Goal: Information Seeking & Learning: Learn about a topic

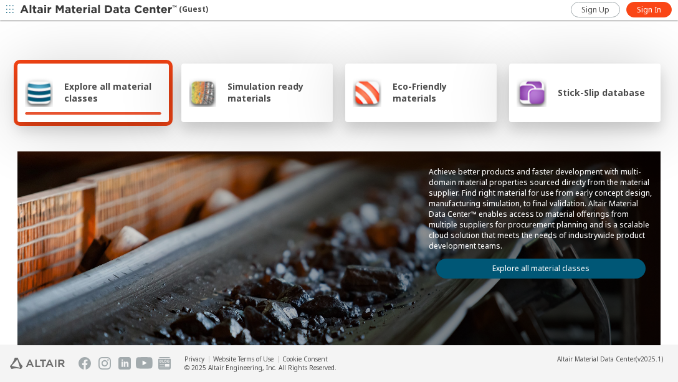
click at [267, 94] on span "Simulation ready materials" at bounding box center [276, 92] width 98 height 24
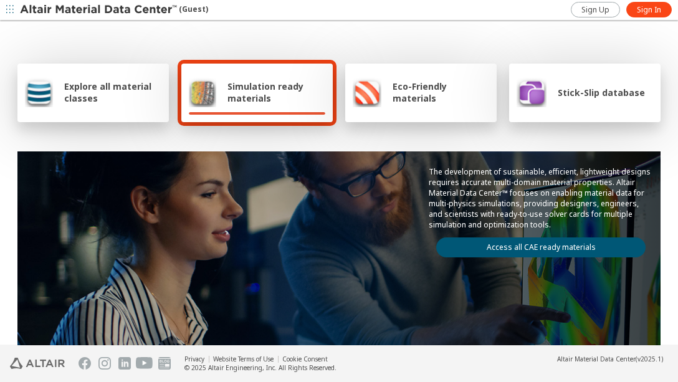
click at [599, 97] on span "Stick-Slip database" at bounding box center [601, 93] width 87 height 12
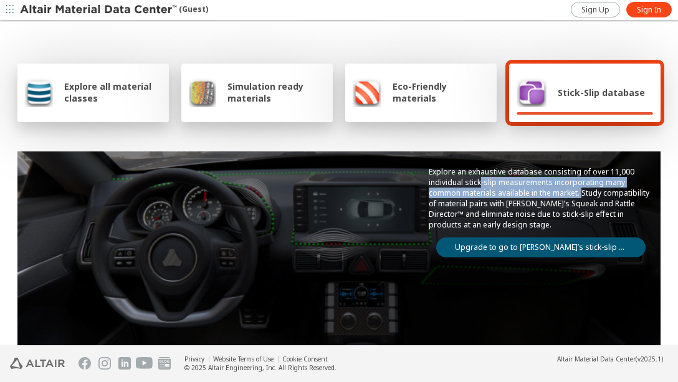
drag, startPoint x: 470, startPoint y: 184, endPoint x: 571, endPoint y: 197, distance: 101.8
click at [571, 197] on p "Explore an exhaustive database consisting of over 11,000 individual stick-slip …" at bounding box center [541, 198] width 224 height 64
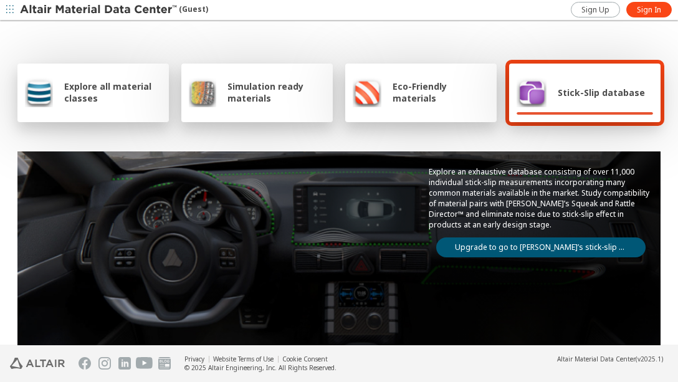
click at [504, 211] on p "Explore an exhaustive database consisting of over 11,000 individual stick-slip …" at bounding box center [541, 198] width 224 height 64
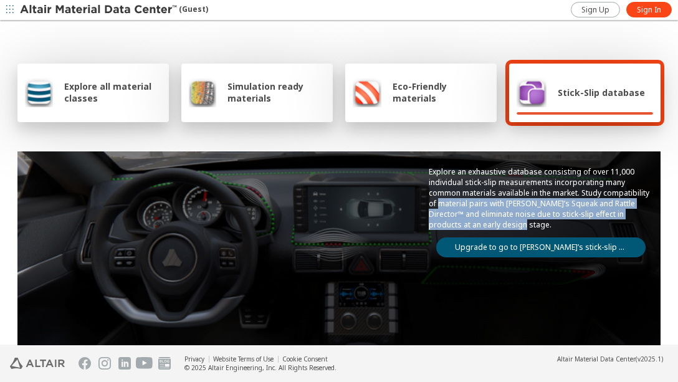
drag, startPoint x: 428, startPoint y: 207, endPoint x: 591, endPoint y: 222, distance: 163.3
click at [591, 222] on p "Explore an exhaustive database consisting of over 11,000 individual stick-slip …" at bounding box center [541, 198] width 224 height 64
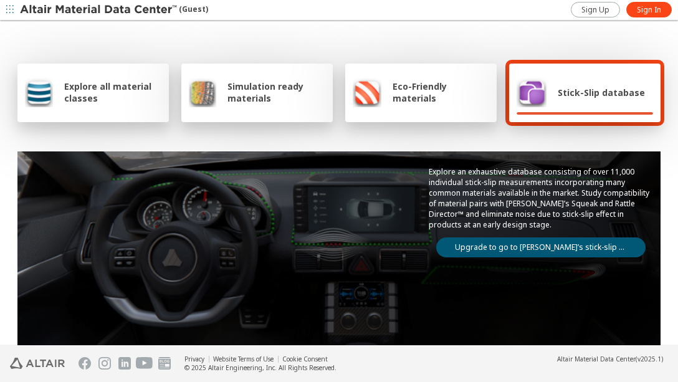
click at [441, 115] on div "Eco-Friendly materials" at bounding box center [420, 93] width 151 height 59
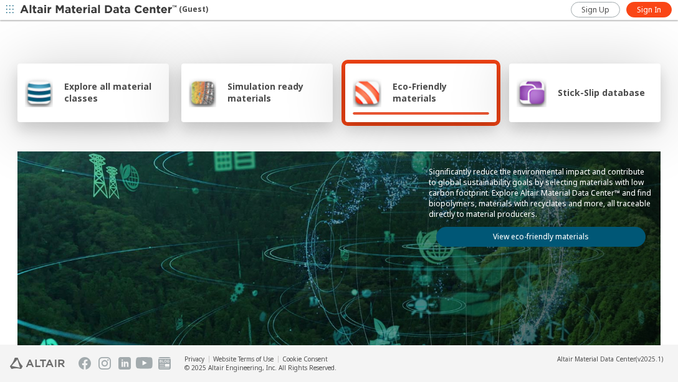
click at [239, 102] on span "Simulation ready materials" at bounding box center [276, 92] width 98 height 24
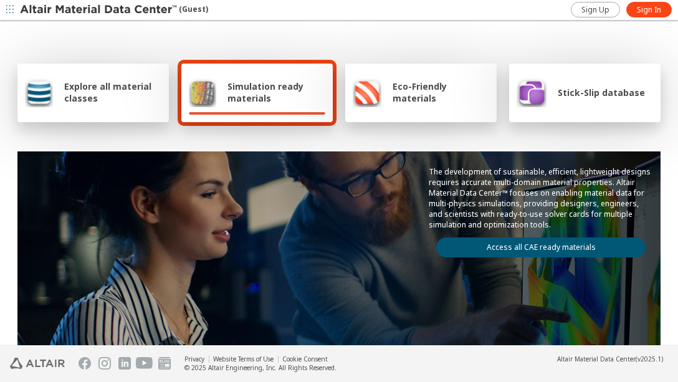
click at [68, 107] on div "Explore all material classes" at bounding box center [92, 93] width 151 height 59
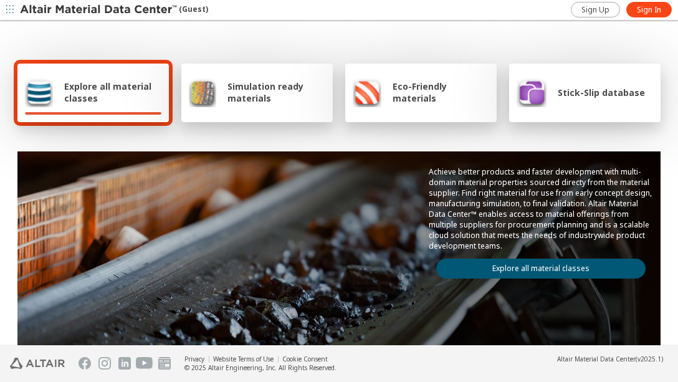
click at [504, 272] on link "Explore all material classes" at bounding box center [540, 269] width 209 height 20
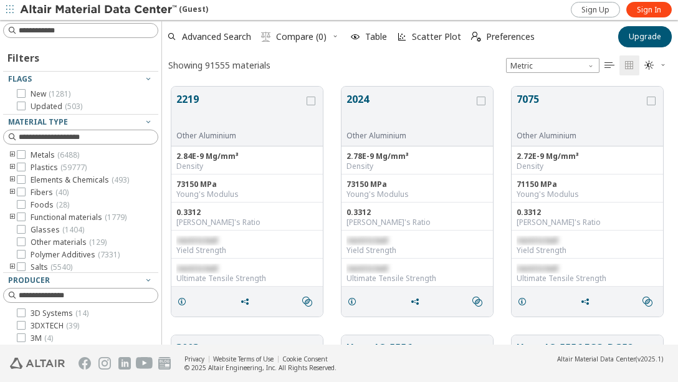
scroll to position [10, 10]
